Goal: Task Accomplishment & Management: Manage account settings

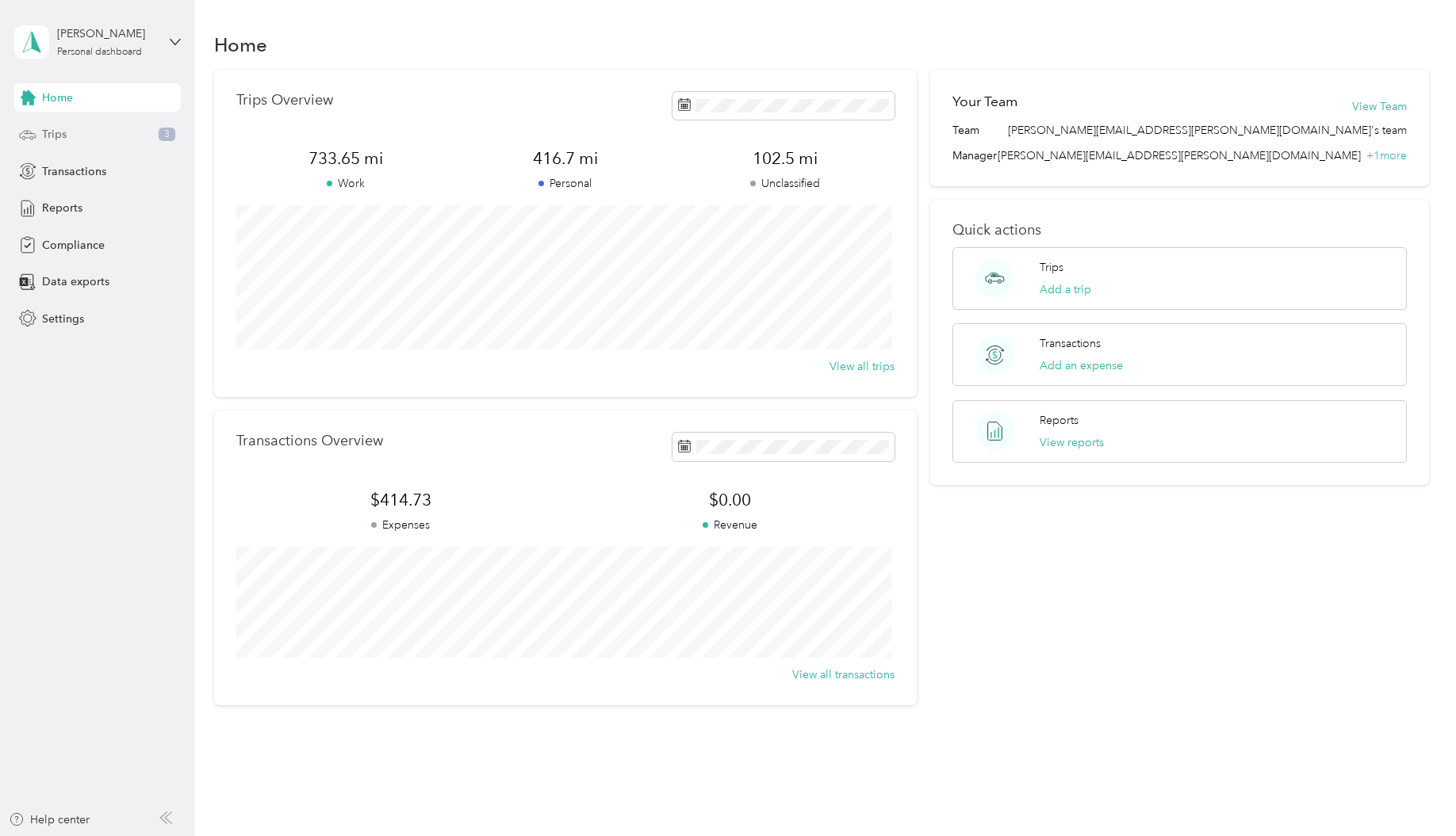
click at [61, 137] on span "Trips" at bounding box center [53, 134] width 24 height 17
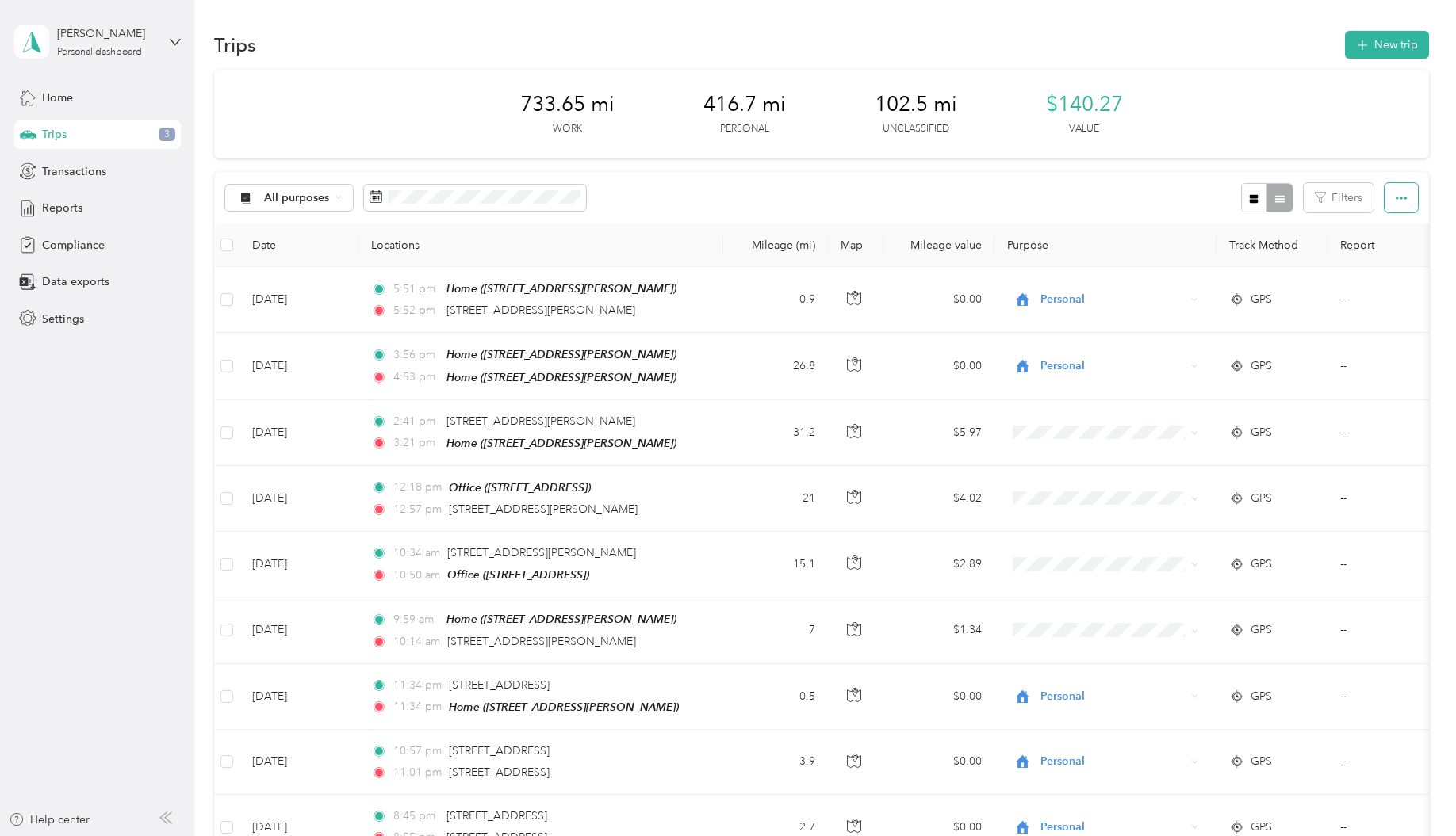
click at [1398, 201] on icon "button" at bounding box center [1401, 198] width 11 height 11
click at [1397, 227] on span "Select all" at bounding box center [1379, 228] width 43 height 13
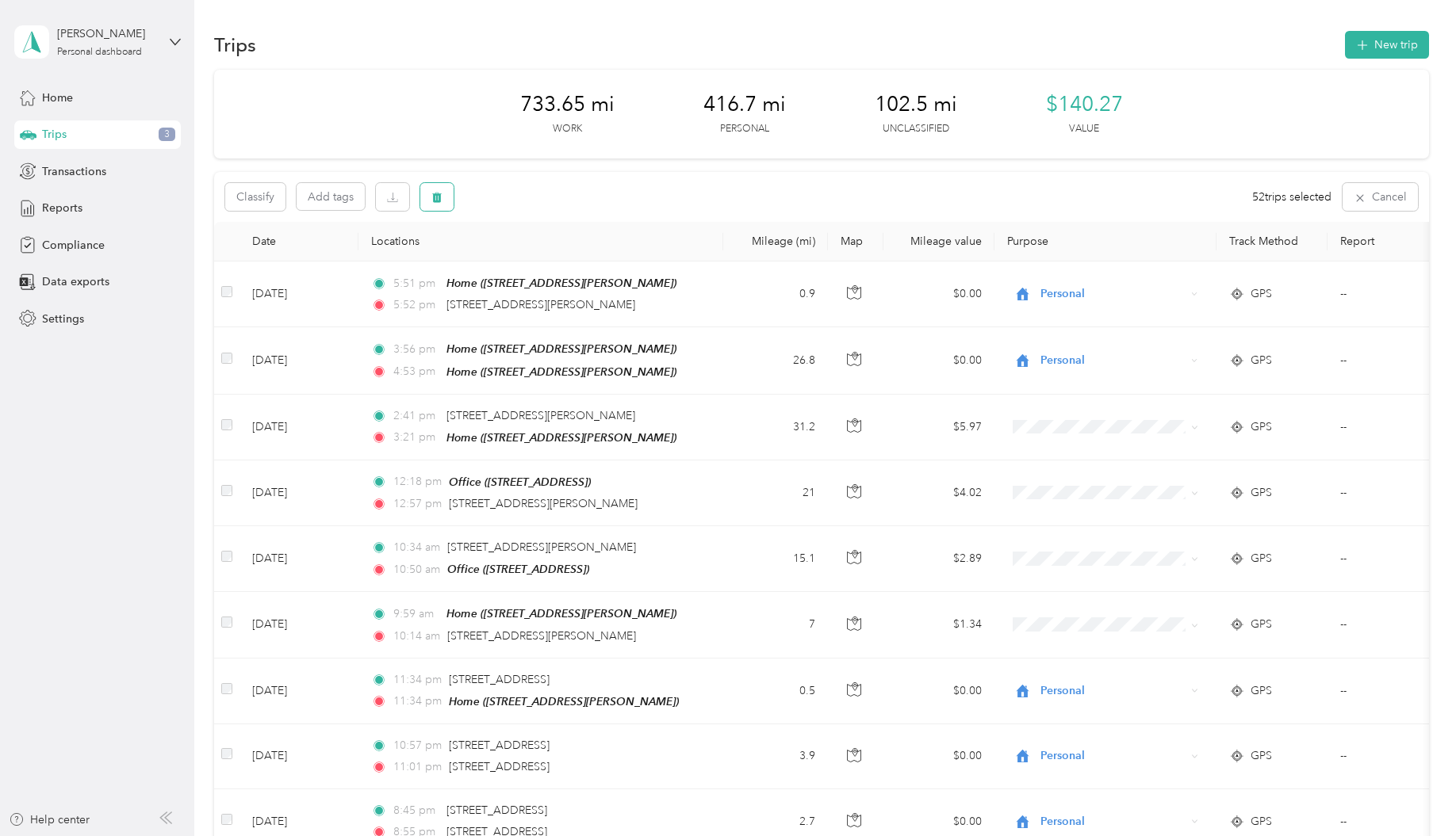
click at [438, 202] on icon "button" at bounding box center [436, 198] width 9 height 10
click at [559, 261] on button "Yes" at bounding box center [558, 263] width 31 height 25
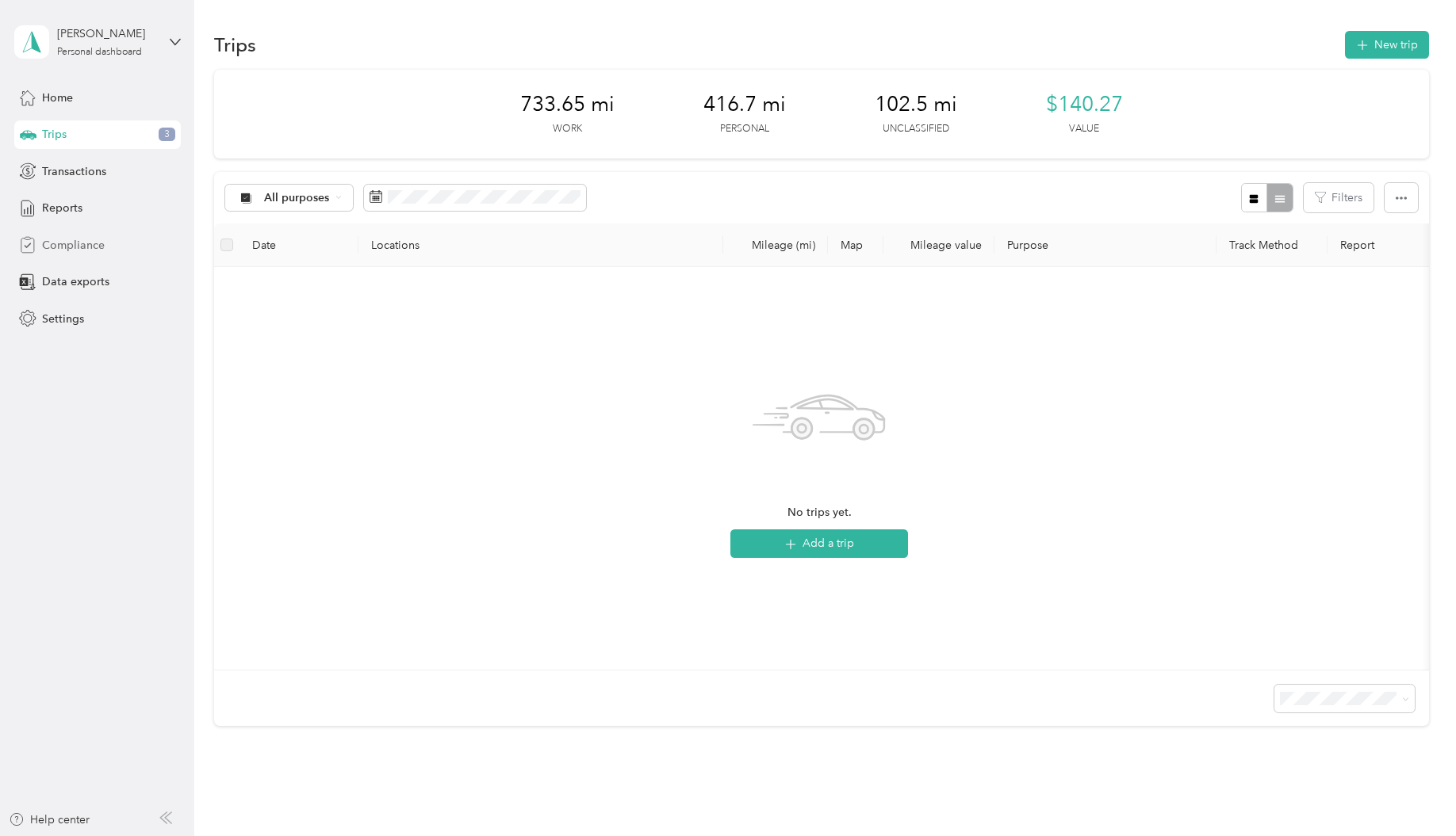
click at [90, 245] on span "Compliance" at bounding box center [73, 245] width 63 height 17
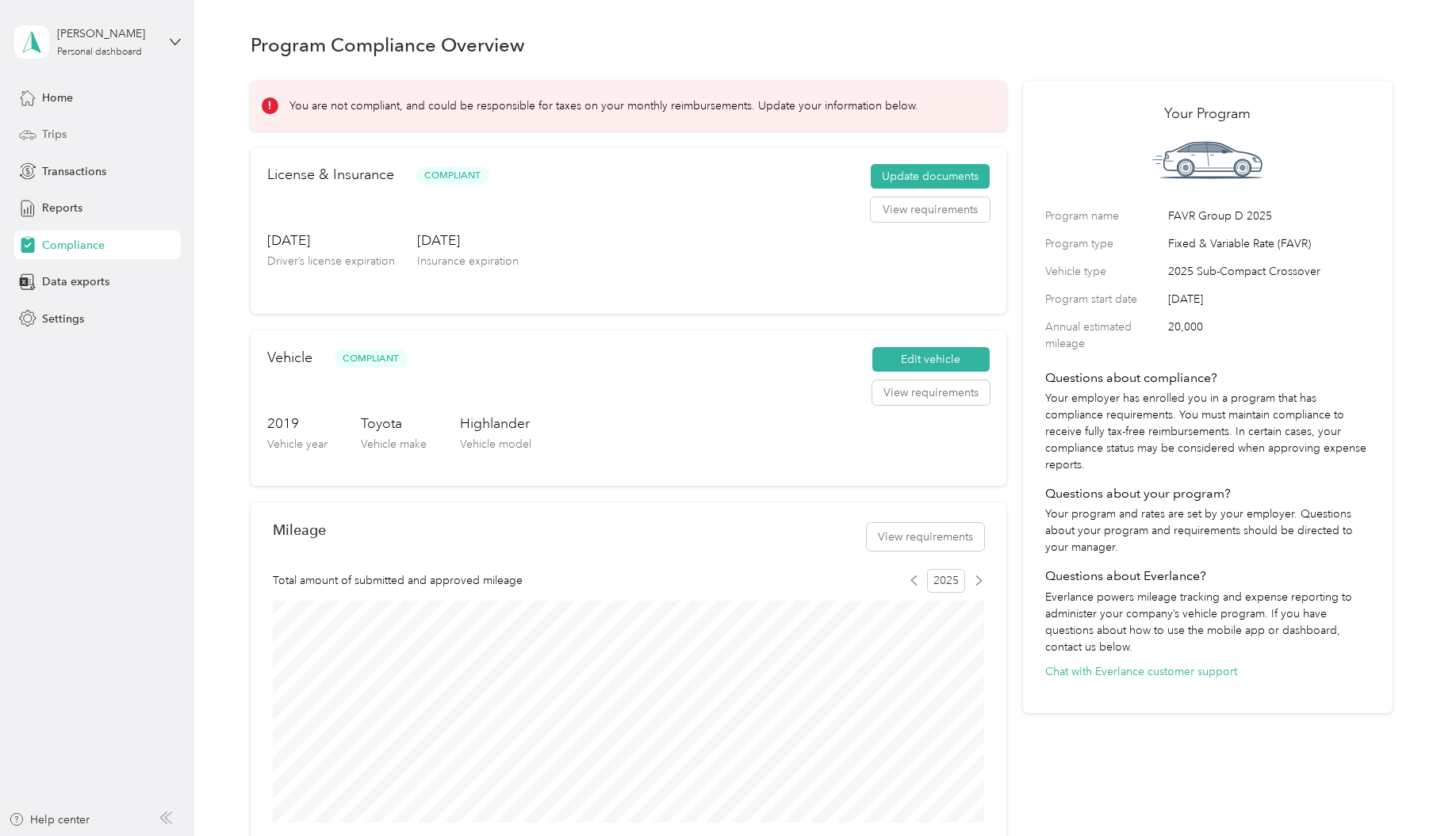
click at [73, 128] on div "Trips" at bounding box center [98, 135] width 167 height 28
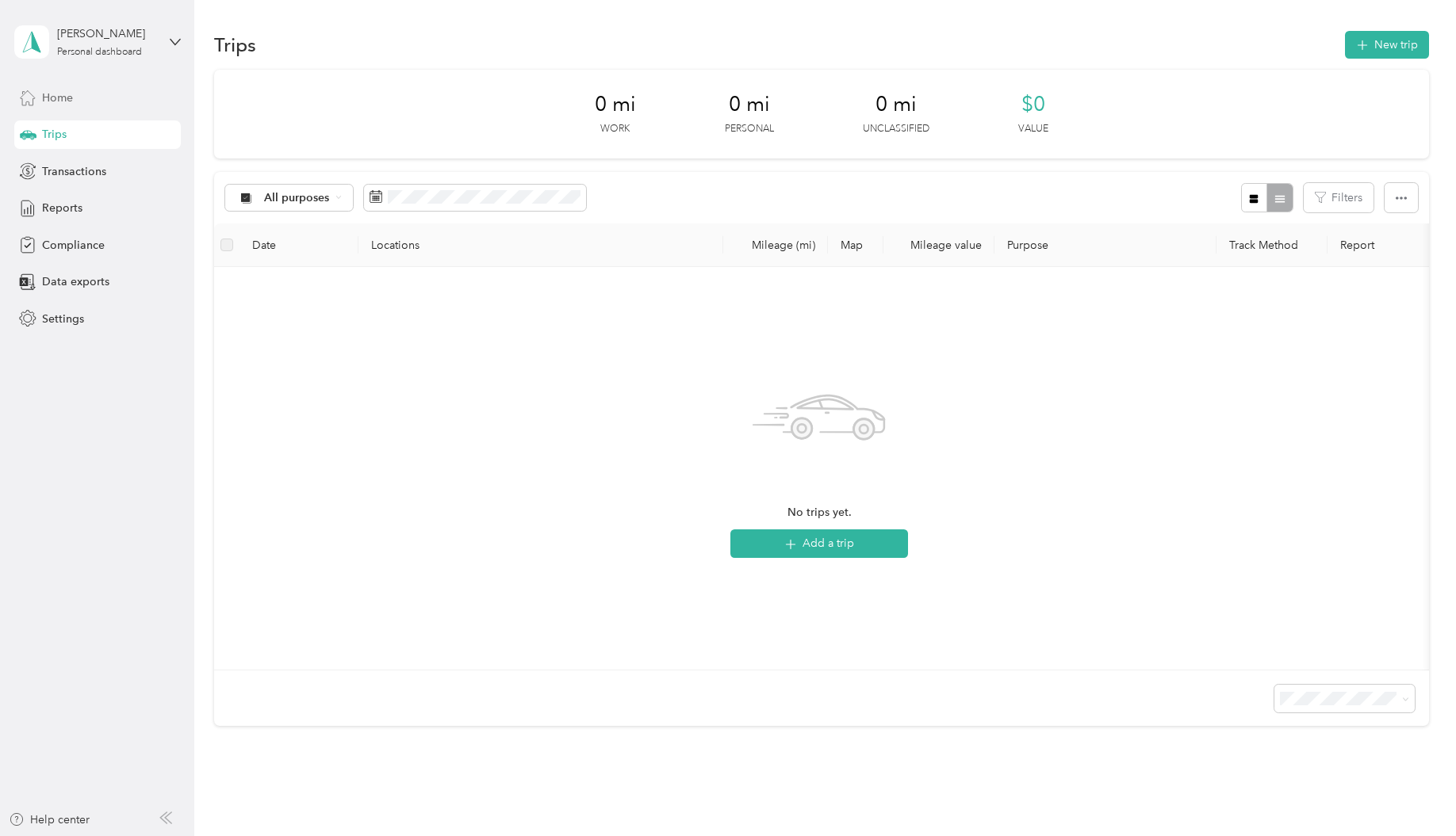
click at [49, 101] on span "Home" at bounding box center [57, 98] width 31 height 17
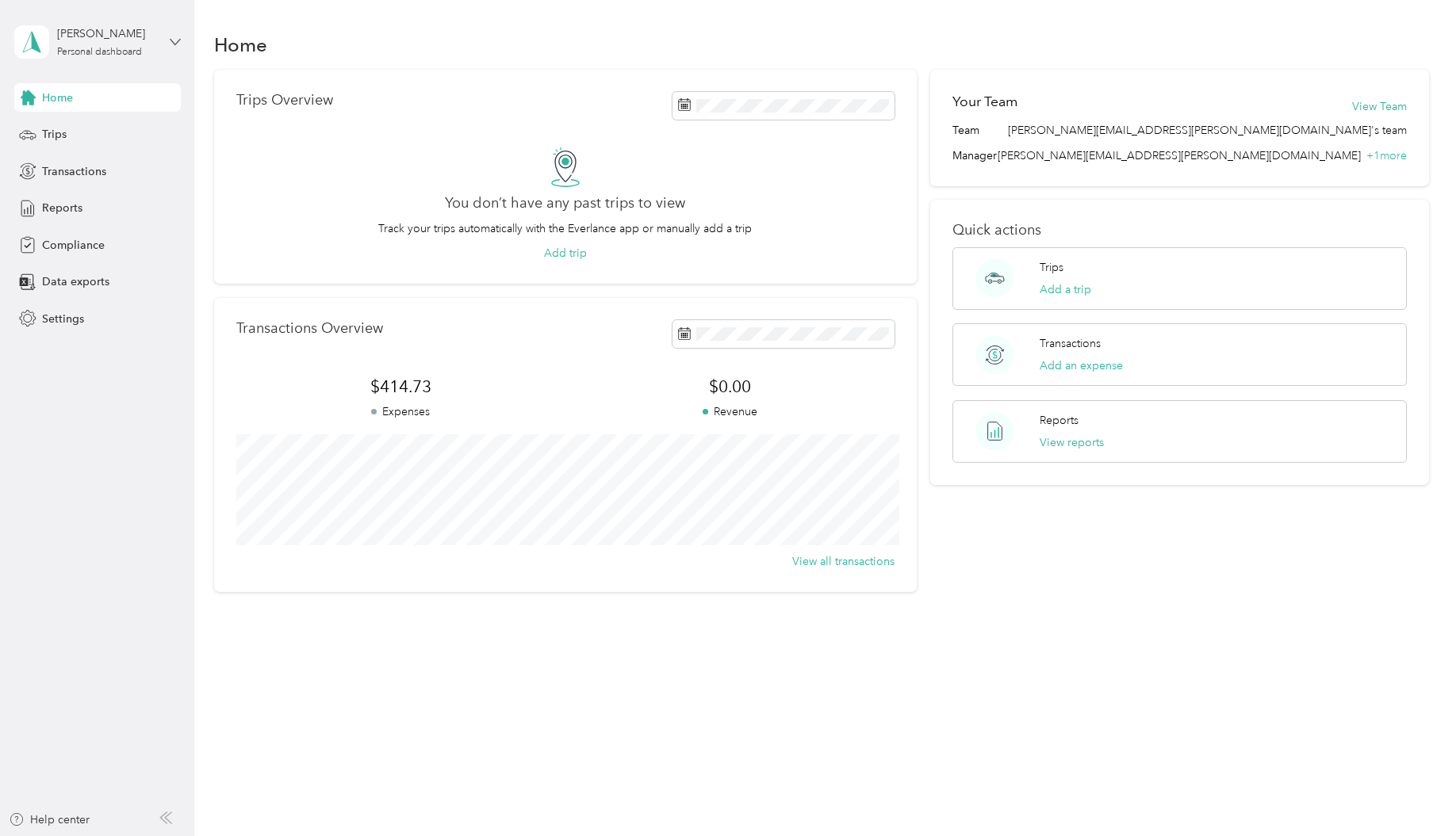
click at [178, 42] on icon at bounding box center [175, 42] width 11 height 11
click at [168, 310] on div "Settings" at bounding box center [98, 318] width 167 height 28
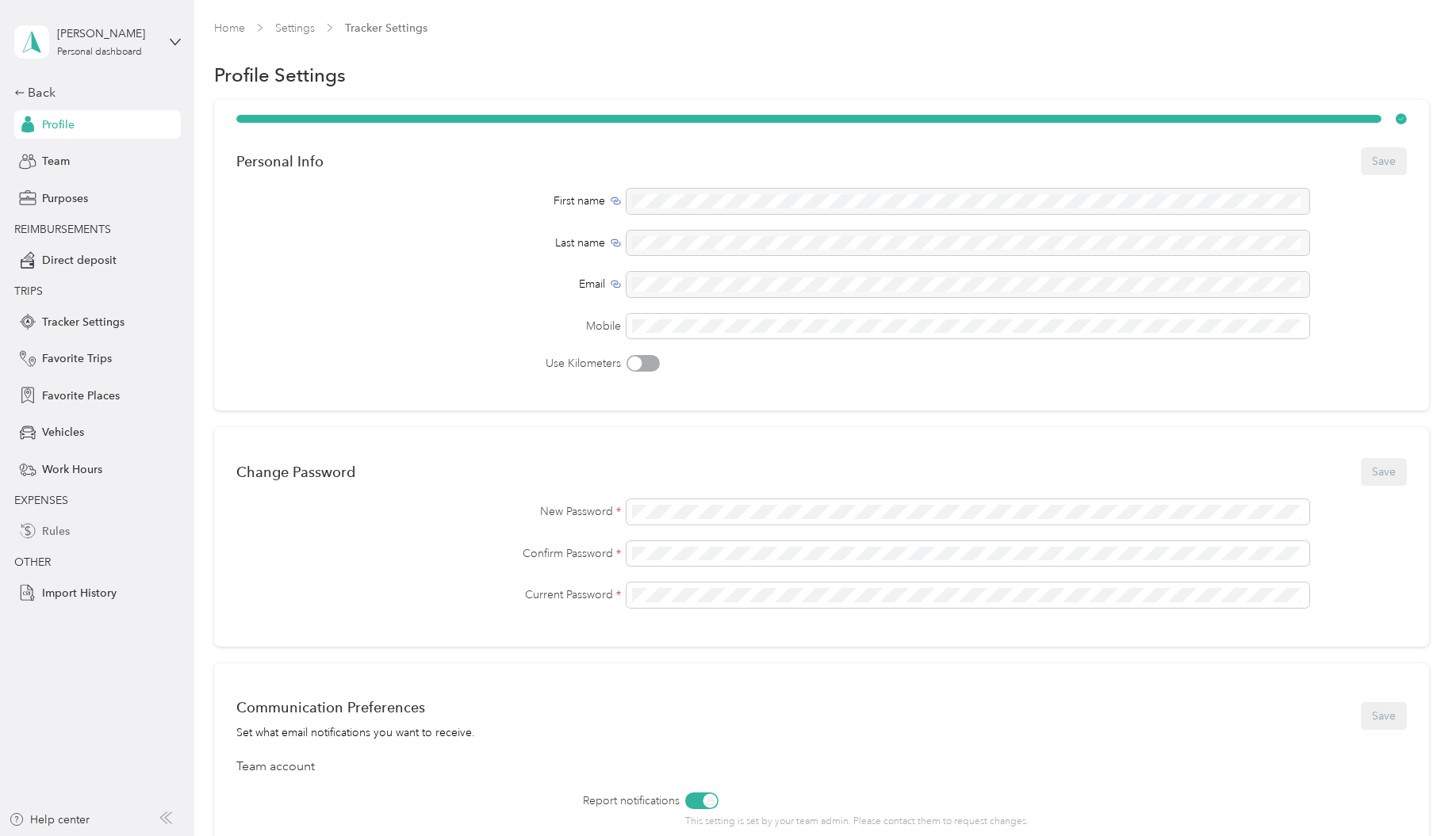
click at [48, 526] on span "Rules" at bounding box center [55, 532] width 28 height 17
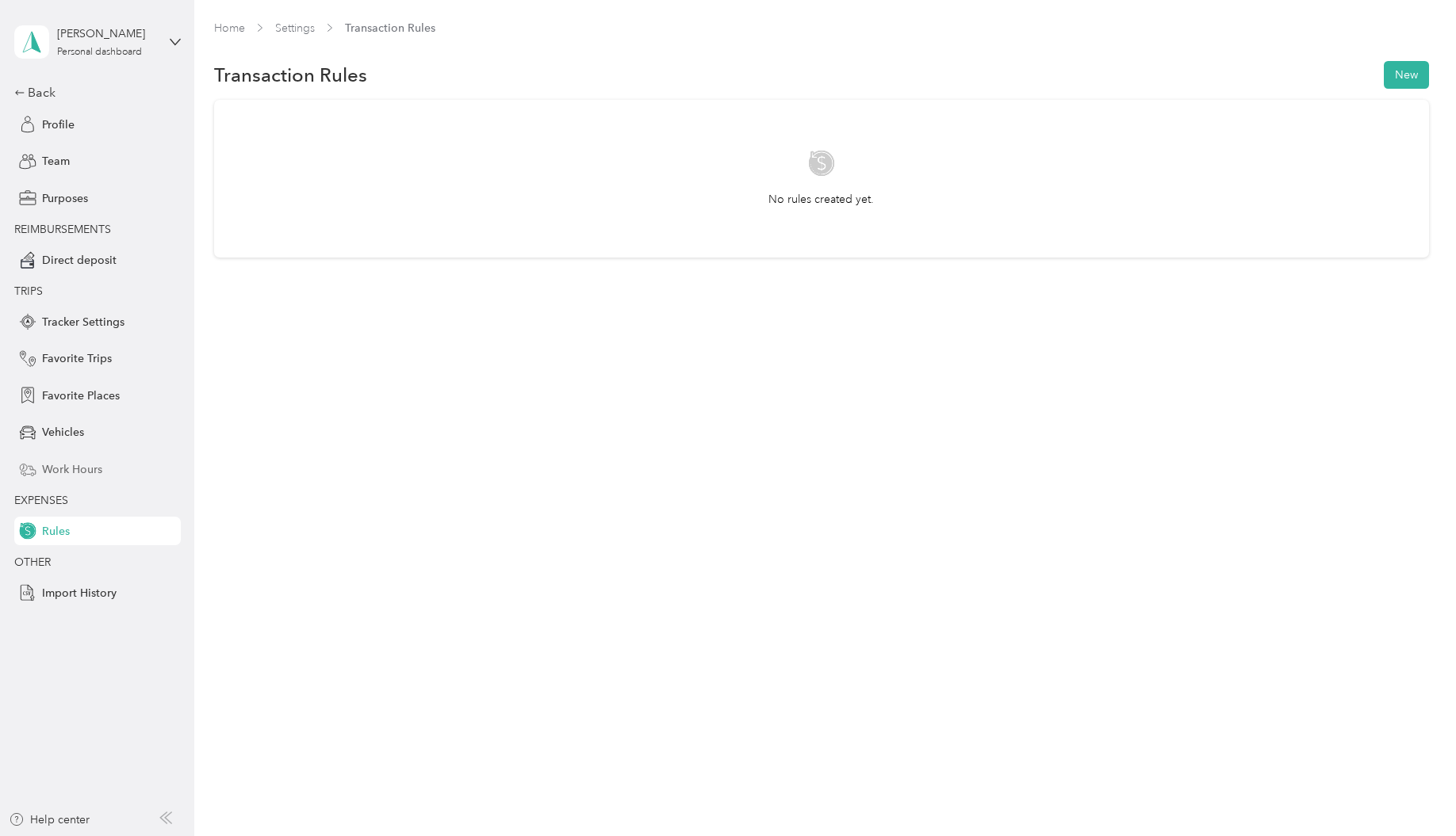
click at [87, 473] on span "Work Hours" at bounding box center [72, 470] width 60 height 17
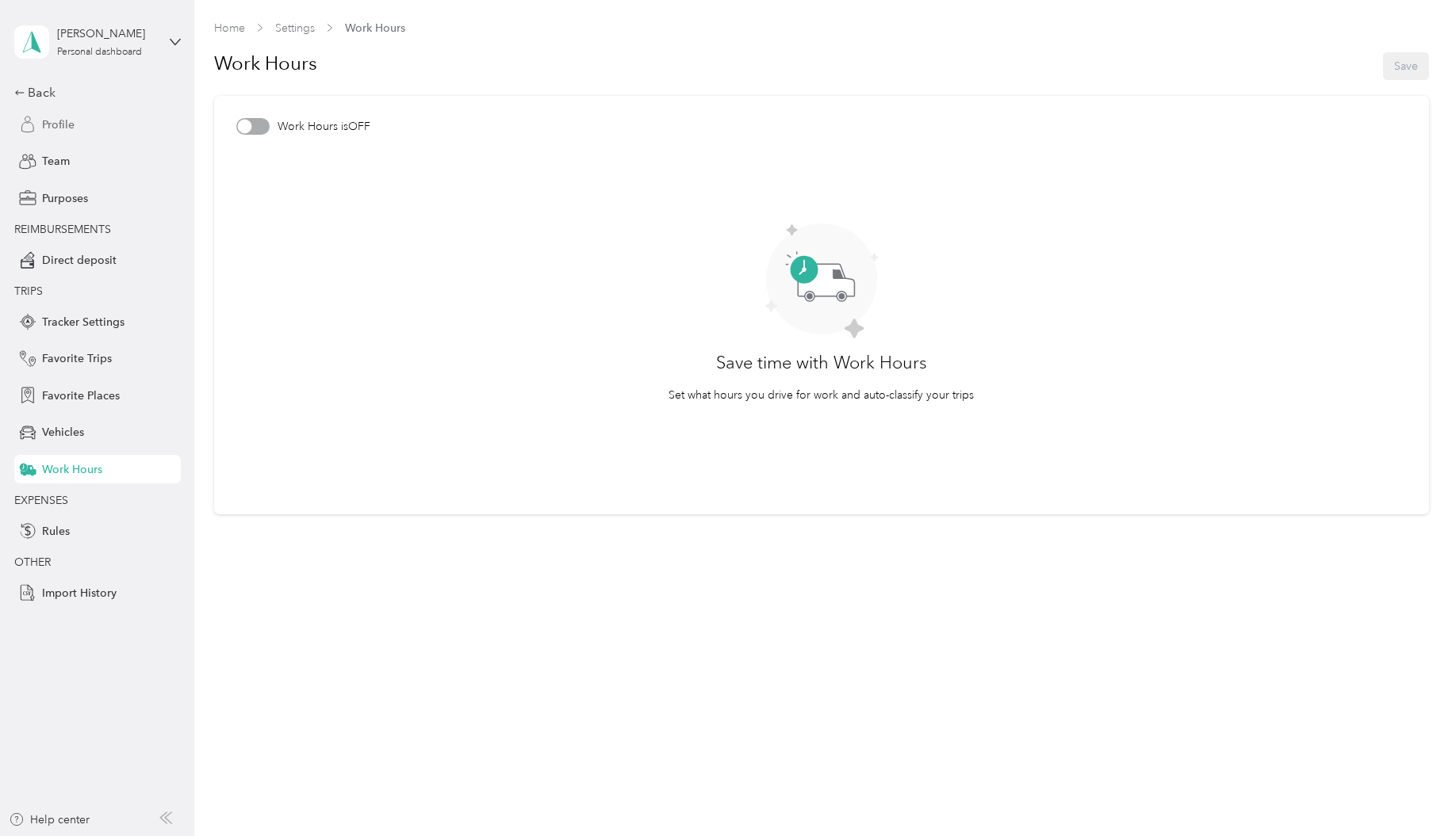
click at [77, 128] on div "Profile" at bounding box center [98, 124] width 167 height 28
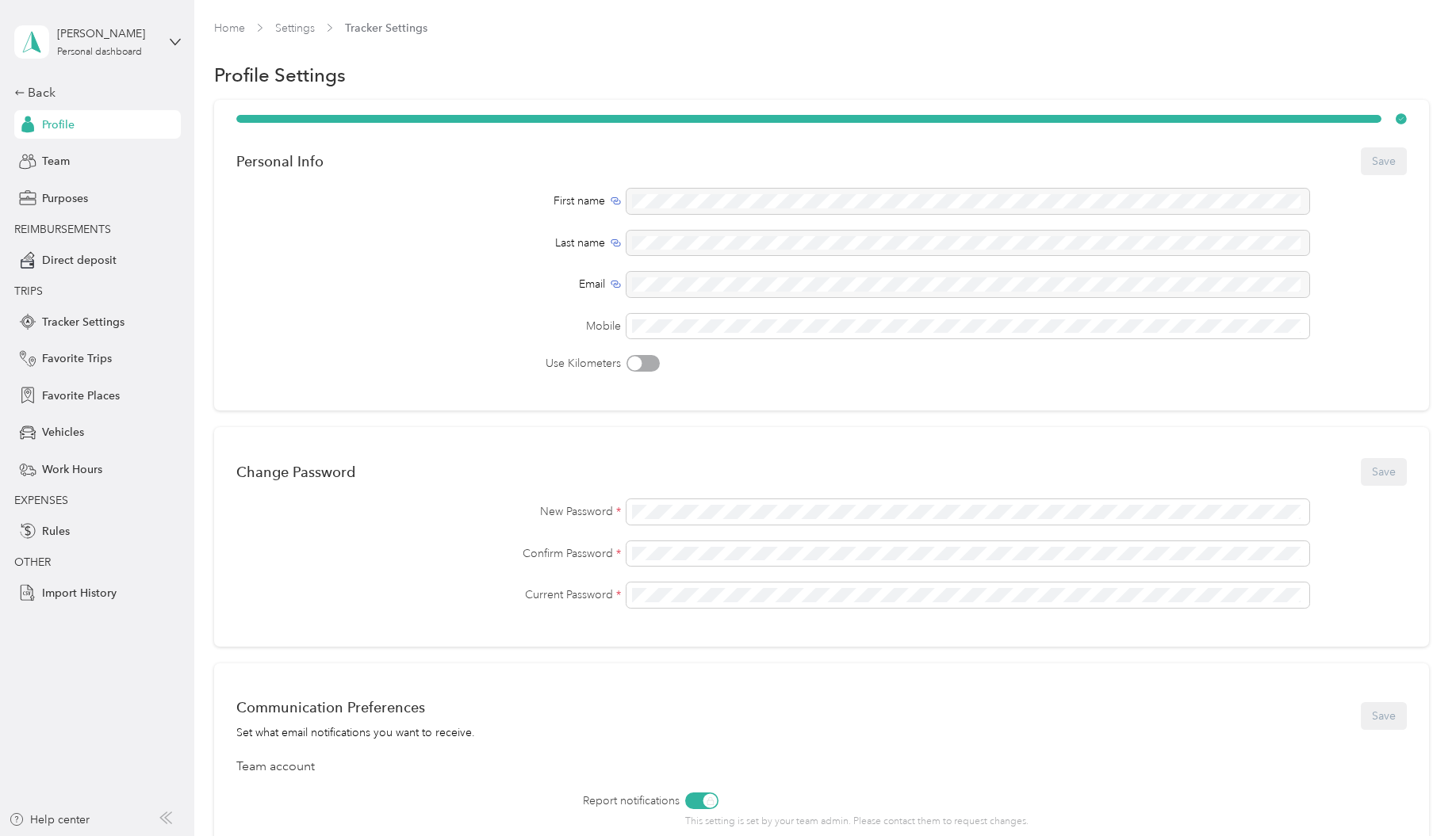
click at [249, 23] on div "Home Settings Tracker Settings" at bounding box center [821, 28] width 1215 height 17
click at [60, 203] on span "Purposes" at bounding box center [64, 198] width 46 height 17
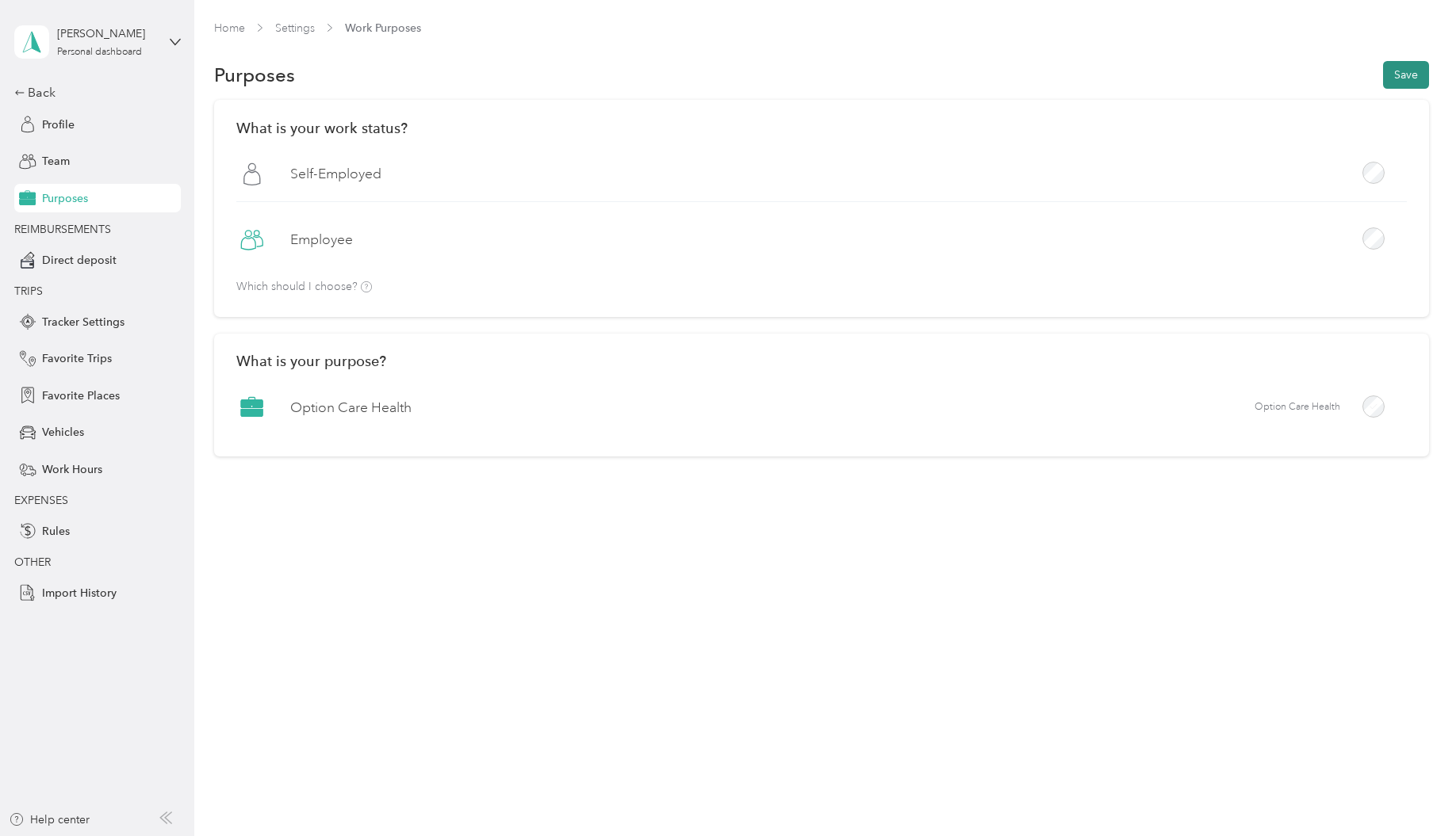
click at [1406, 80] on button "Save" at bounding box center [1406, 74] width 46 height 28
click at [79, 433] on span "Vehicles" at bounding box center [63, 433] width 42 height 17
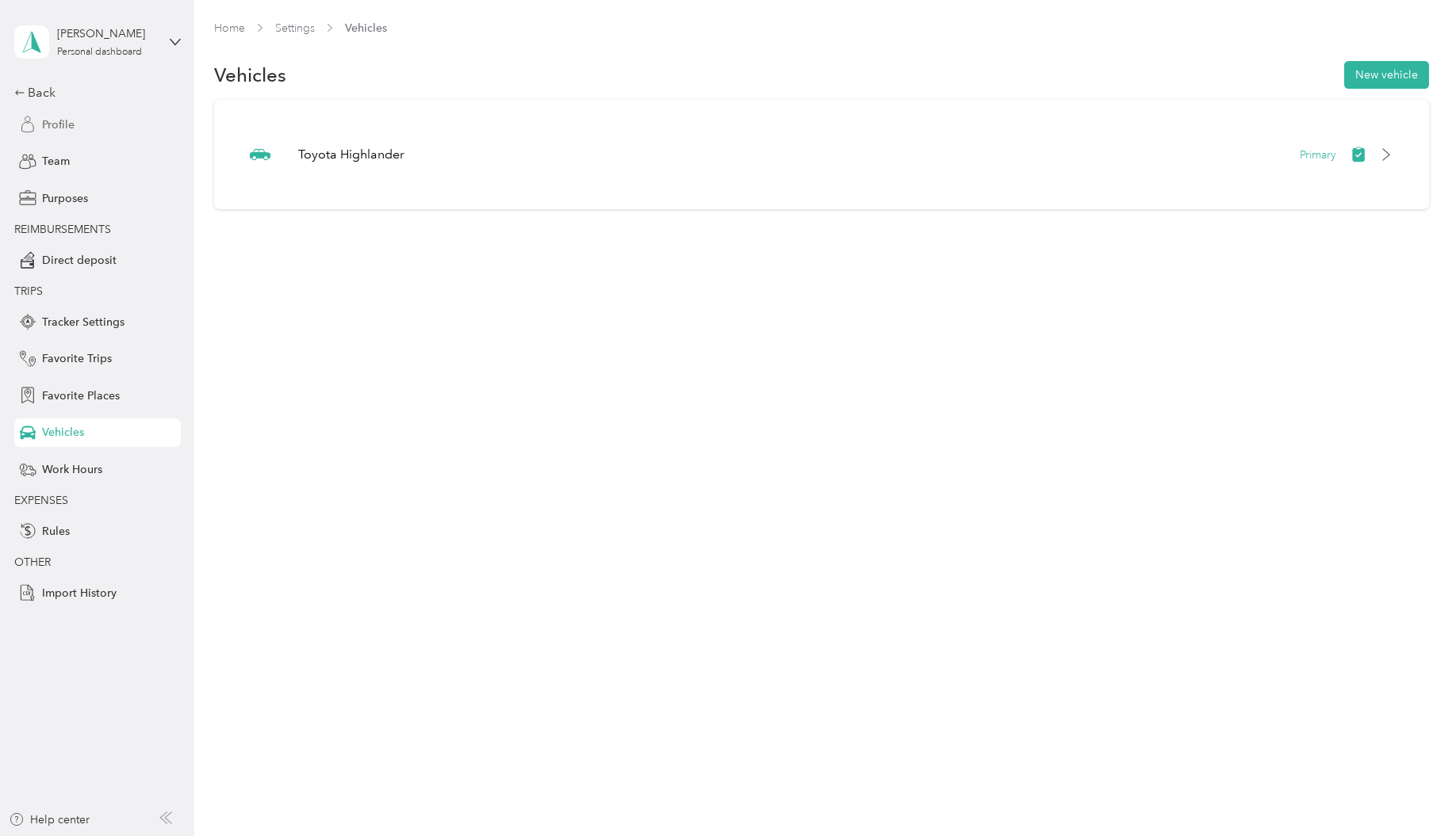
click at [57, 128] on span "Profile" at bounding box center [58, 125] width 33 height 17
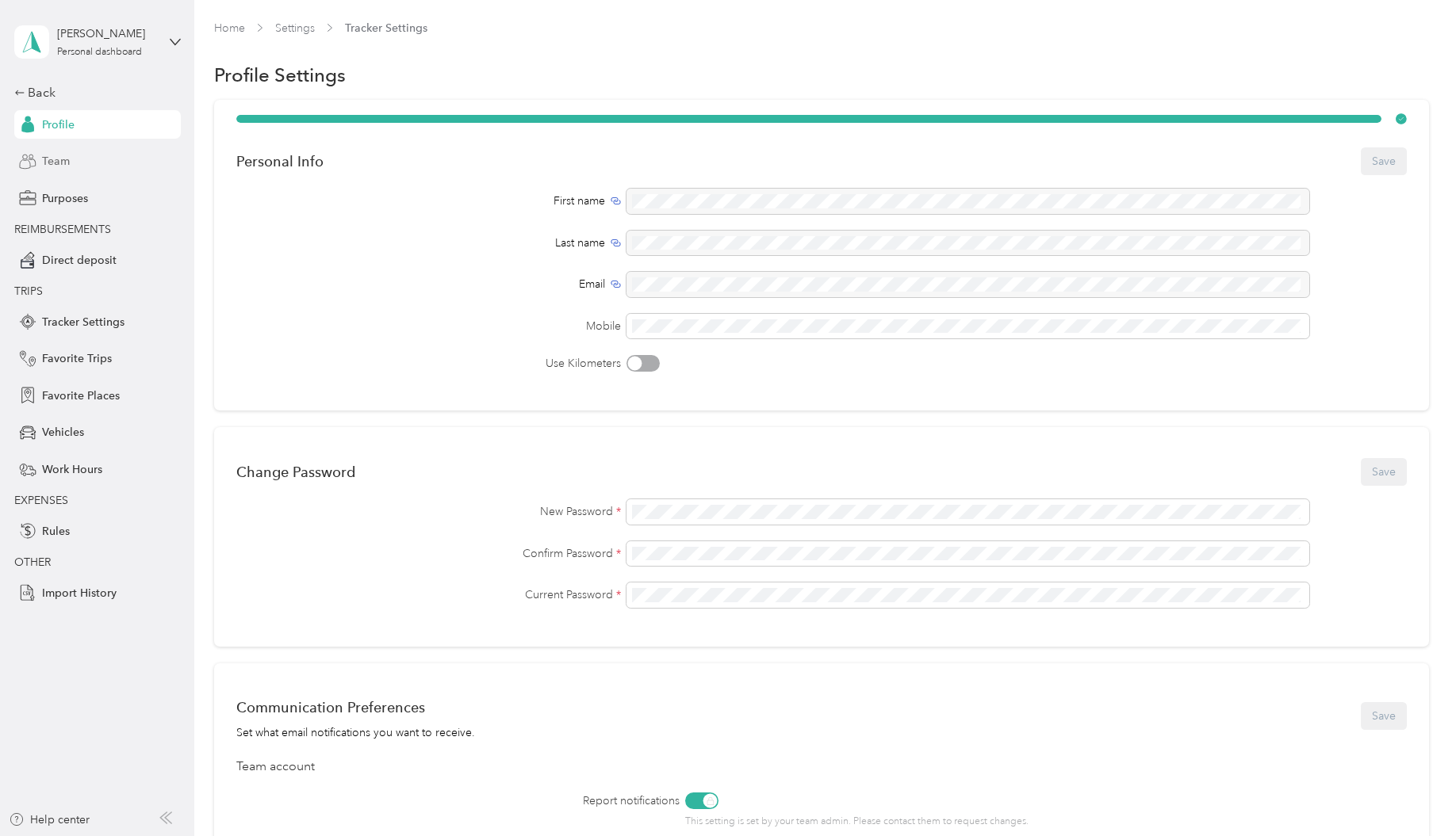
click at [63, 161] on span "Team" at bounding box center [55, 162] width 28 height 17
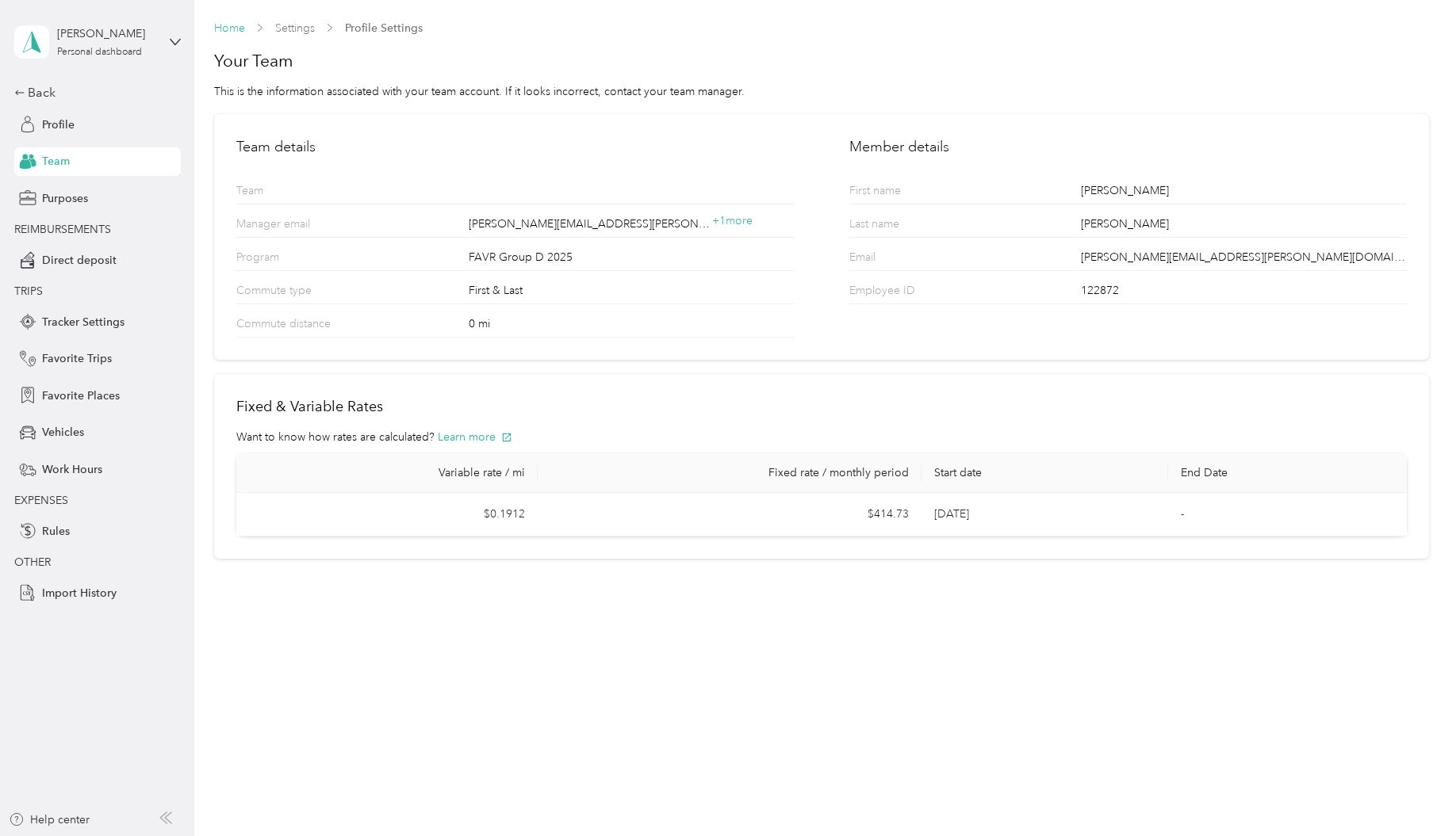
click at [234, 27] on link "Home" at bounding box center [229, 28] width 31 height 13
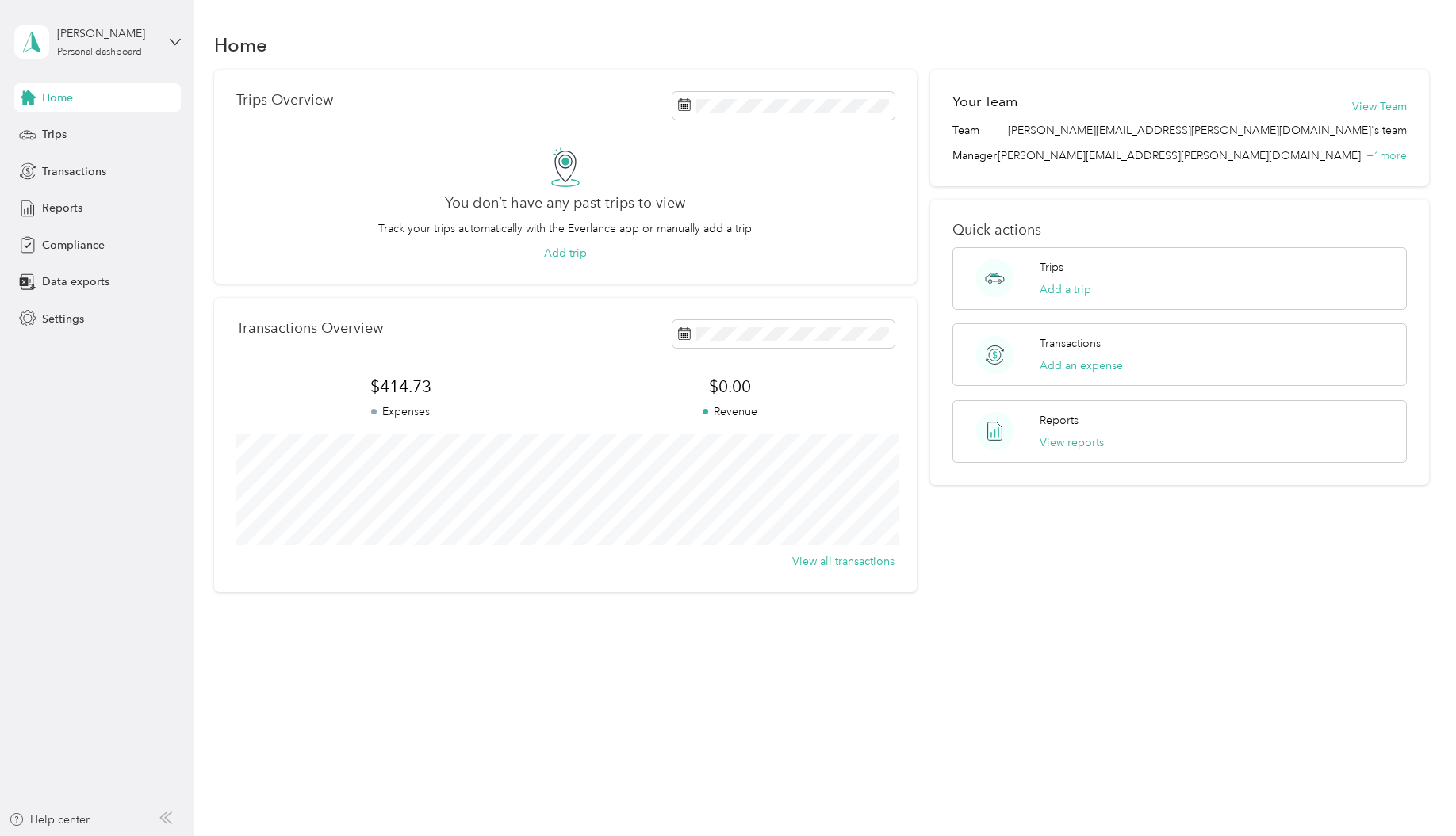
click at [349, 162] on div "You don’t have any past trips to view Track your trips automatically with the E…" at bounding box center [565, 205] width 658 height 115
click at [57, 141] on span "Trips" at bounding box center [53, 134] width 24 height 17
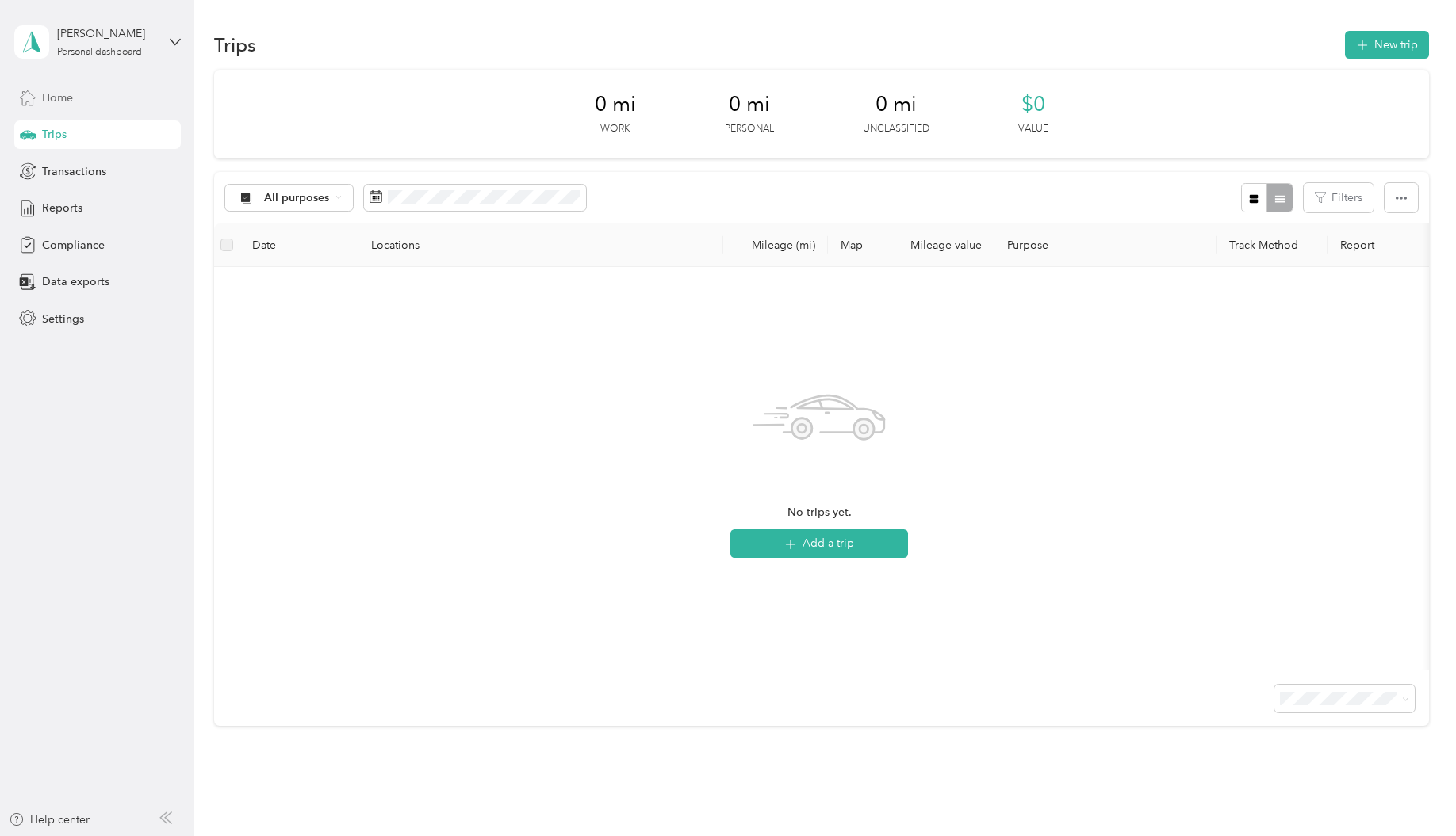
click at [68, 99] on span "Home" at bounding box center [57, 98] width 31 height 17
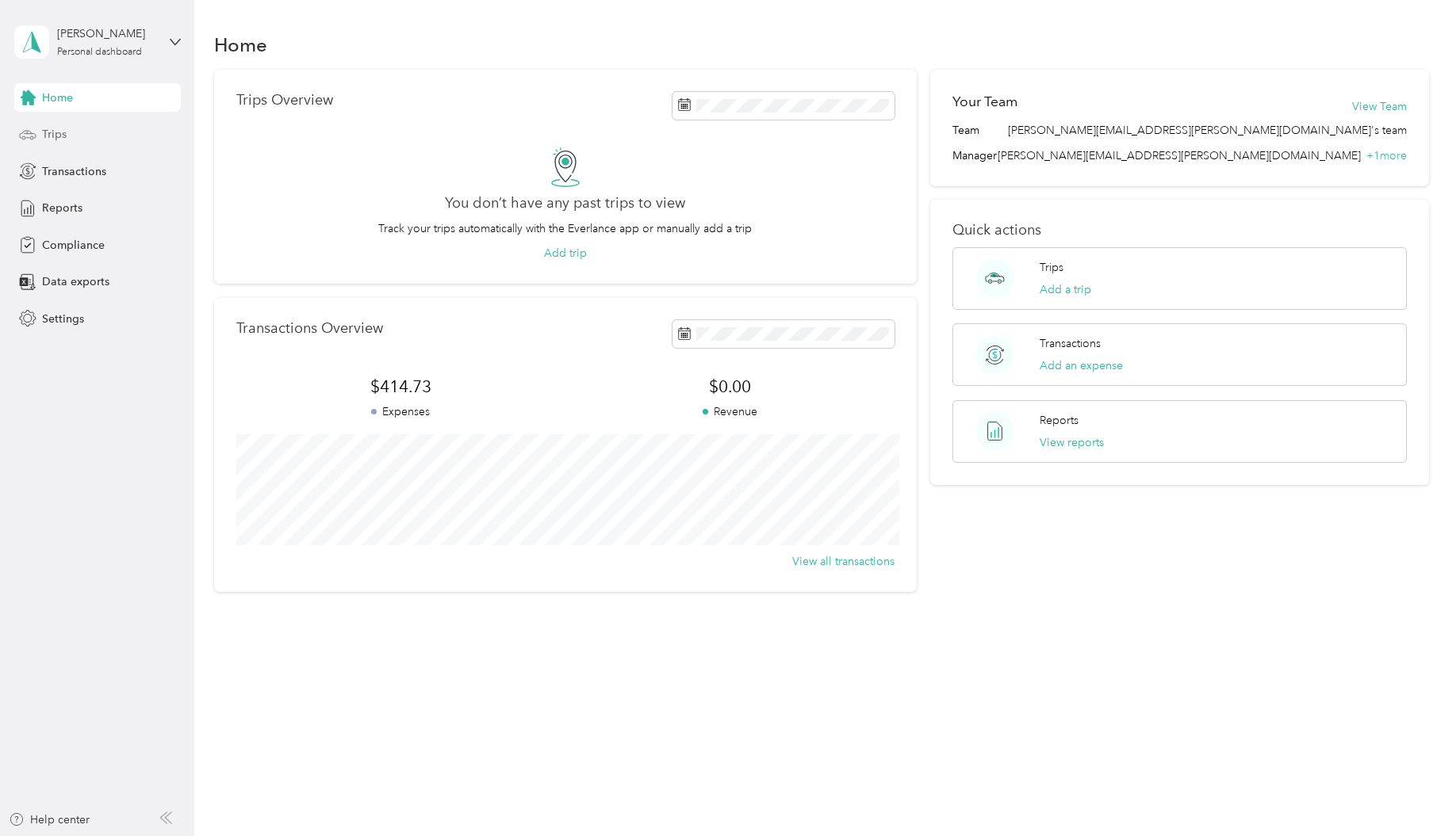
click at [85, 136] on div "Trips" at bounding box center [98, 135] width 167 height 28
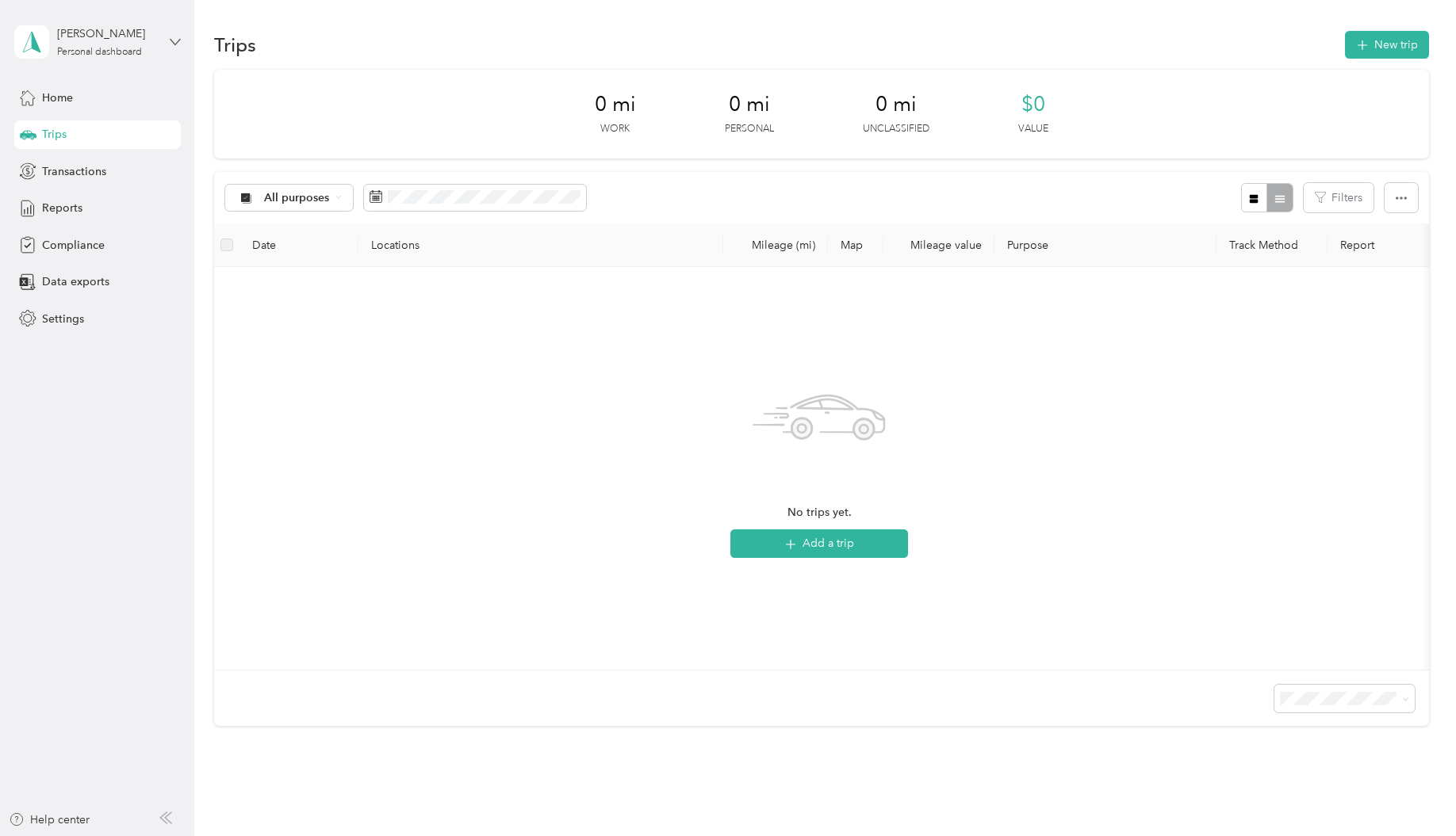
click at [172, 46] on icon at bounding box center [175, 42] width 11 height 11
click at [178, 41] on icon at bounding box center [175, 42] width 11 height 11
click at [43, 45] on span at bounding box center [32, 42] width 35 height 33
click at [142, 434] on aside "[PERSON_NAME] Personal dashboard Home Trips Transactions Reports Compliance Dat…" at bounding box center [97, 418] width 194 height 836
click at [66, 104] on span "Home" at bounding box center [57, 98] width 31 height 17
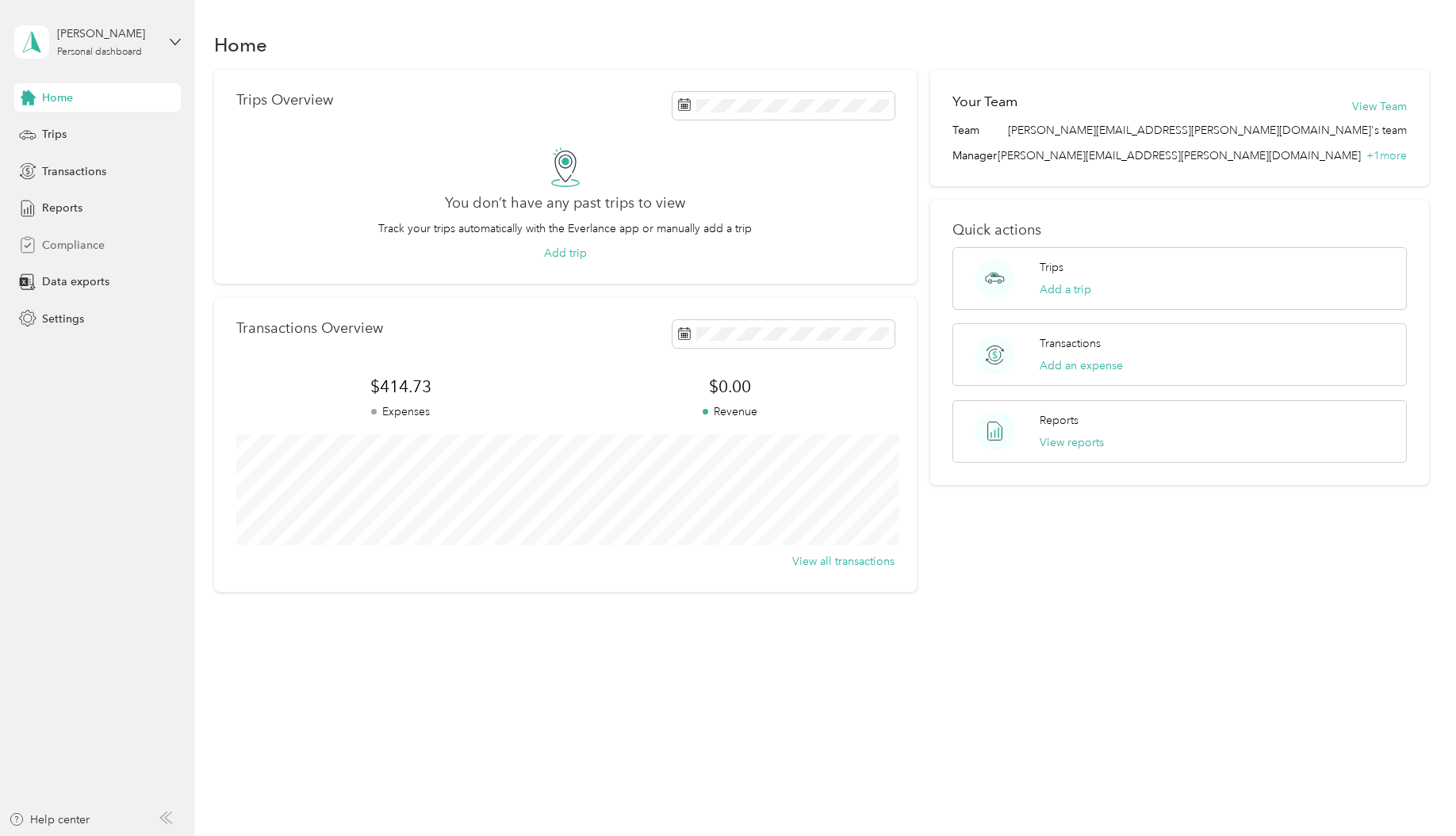
click at [68, 241] on span "Compliance" at bounding box center [73, 245] width 63 height 17
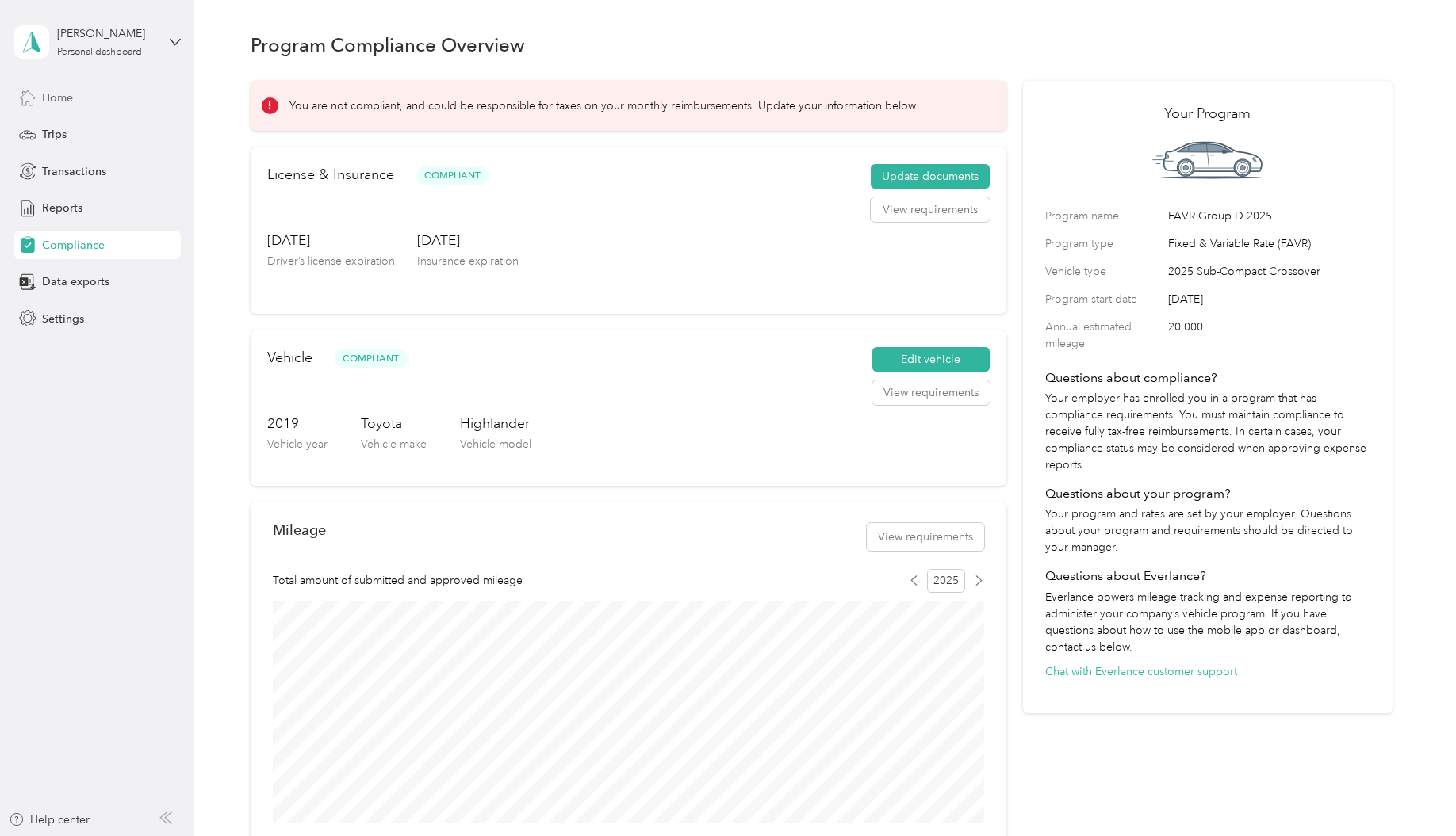
click at [58, 97] on span "Home" at bounding box center [57, 98] width 31 height 17
